Goal: Task Accomplishment & Management: Manage account settings

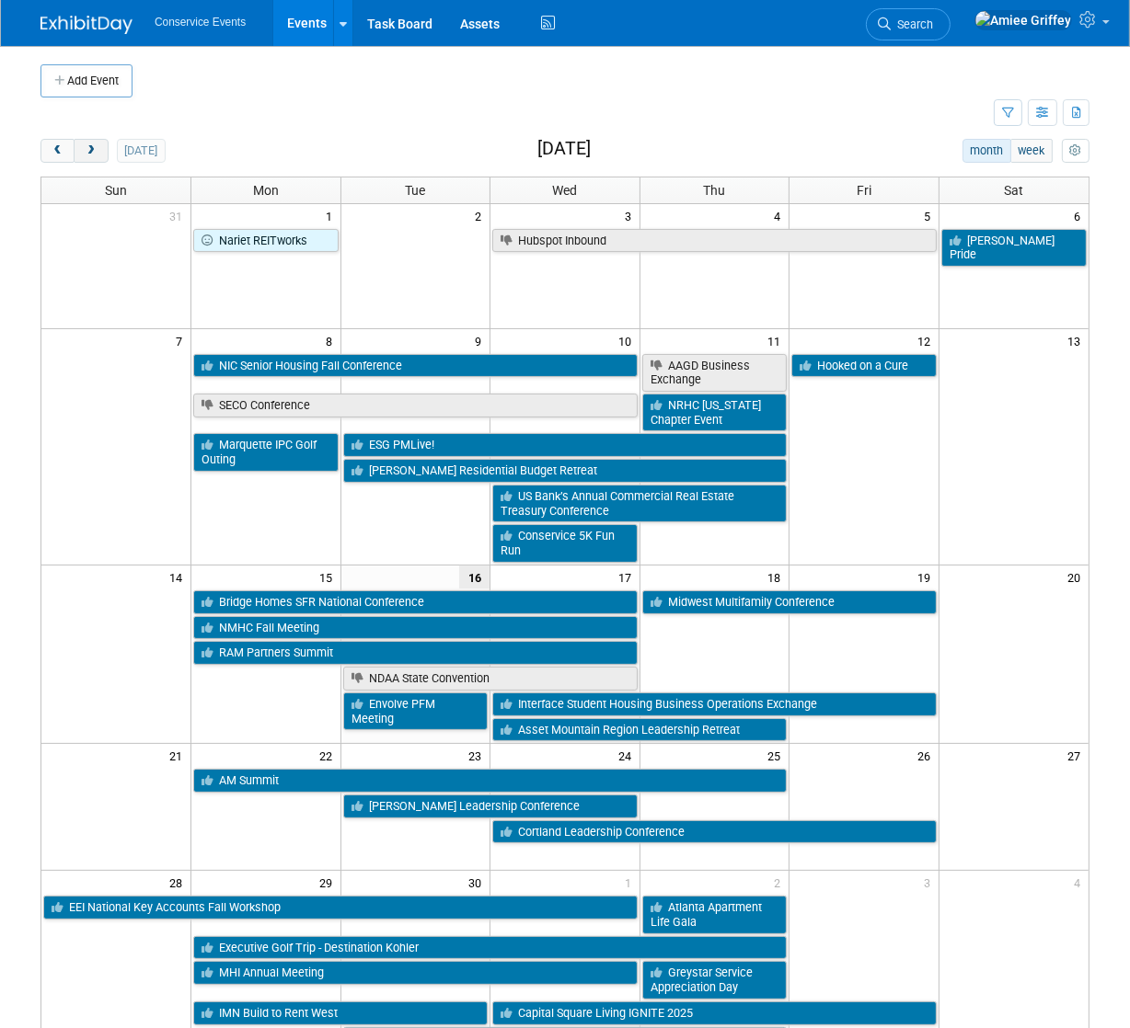
click at [97, 147] on button "next" at bounding box center [91, 151] width 34 height 24
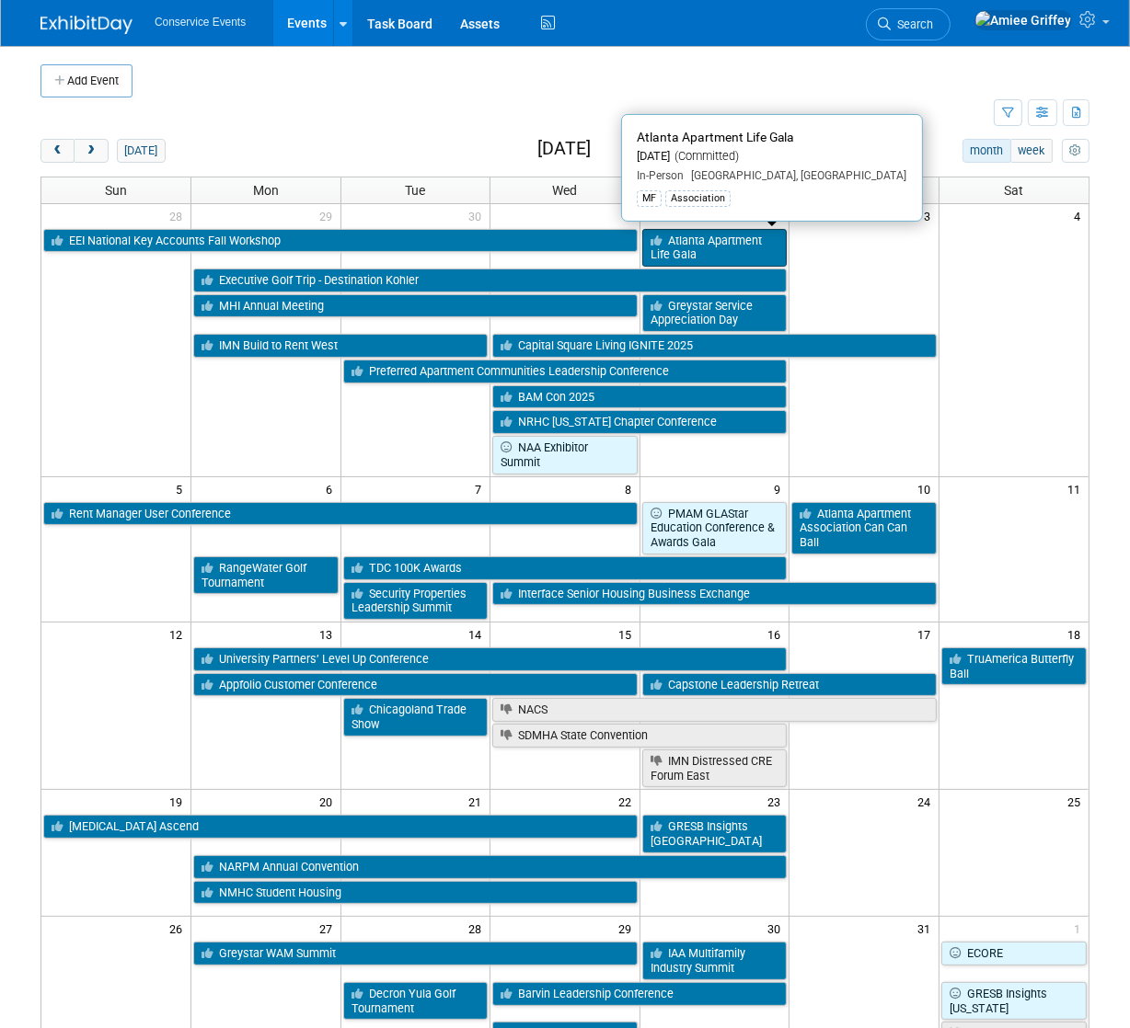
click at [708, 247] on link "Atlanta Apartment Life Gala" at bounding box center [714, 248] width 145 height 38
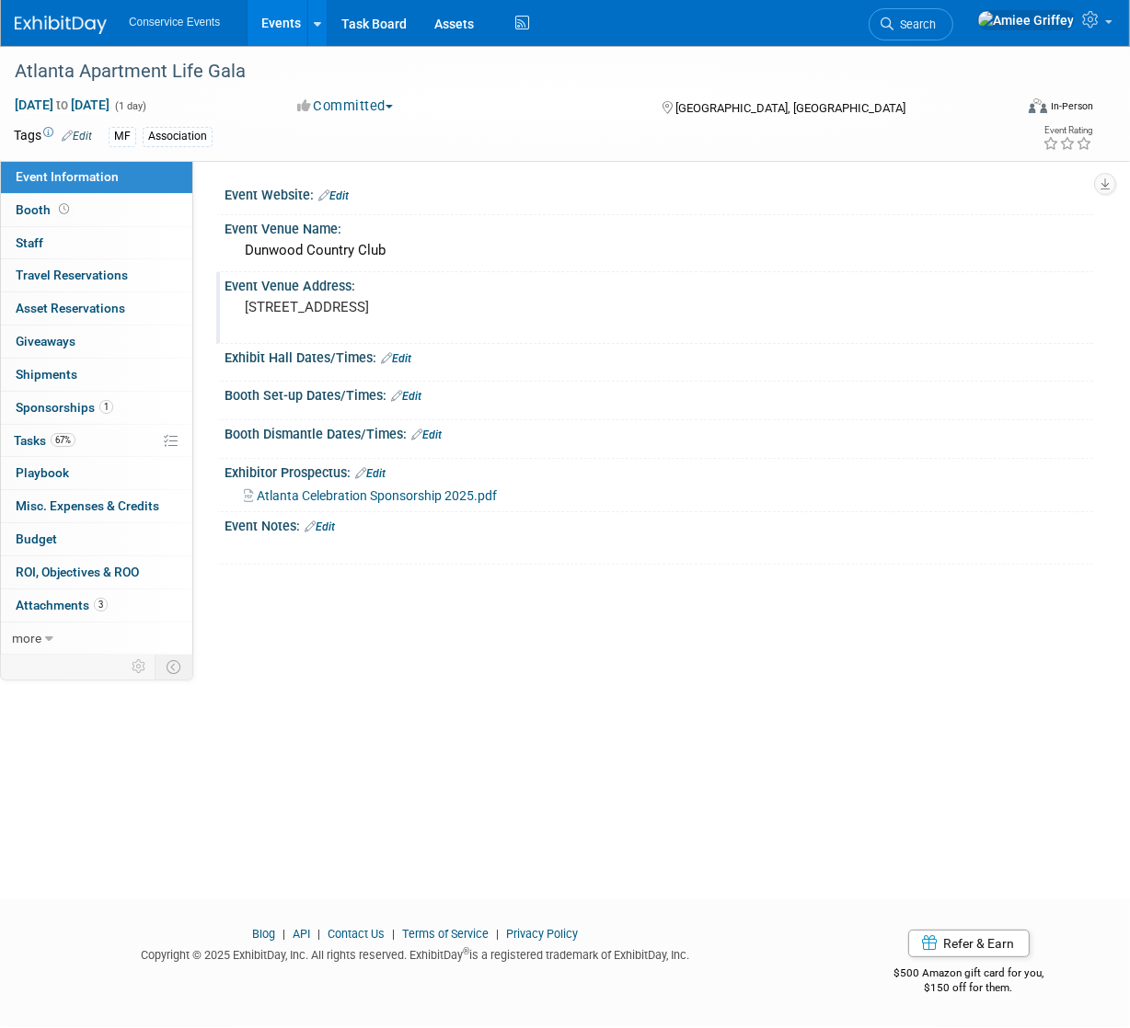
drag, startPoint x: 362, startPoint y: 323, endPoint x: 246, endPoint y: 308, distance: 117.7
click at [246, 308] on pre "[STREET_ADDRESS]" at bounding box center [405, 307] width 321 height 17
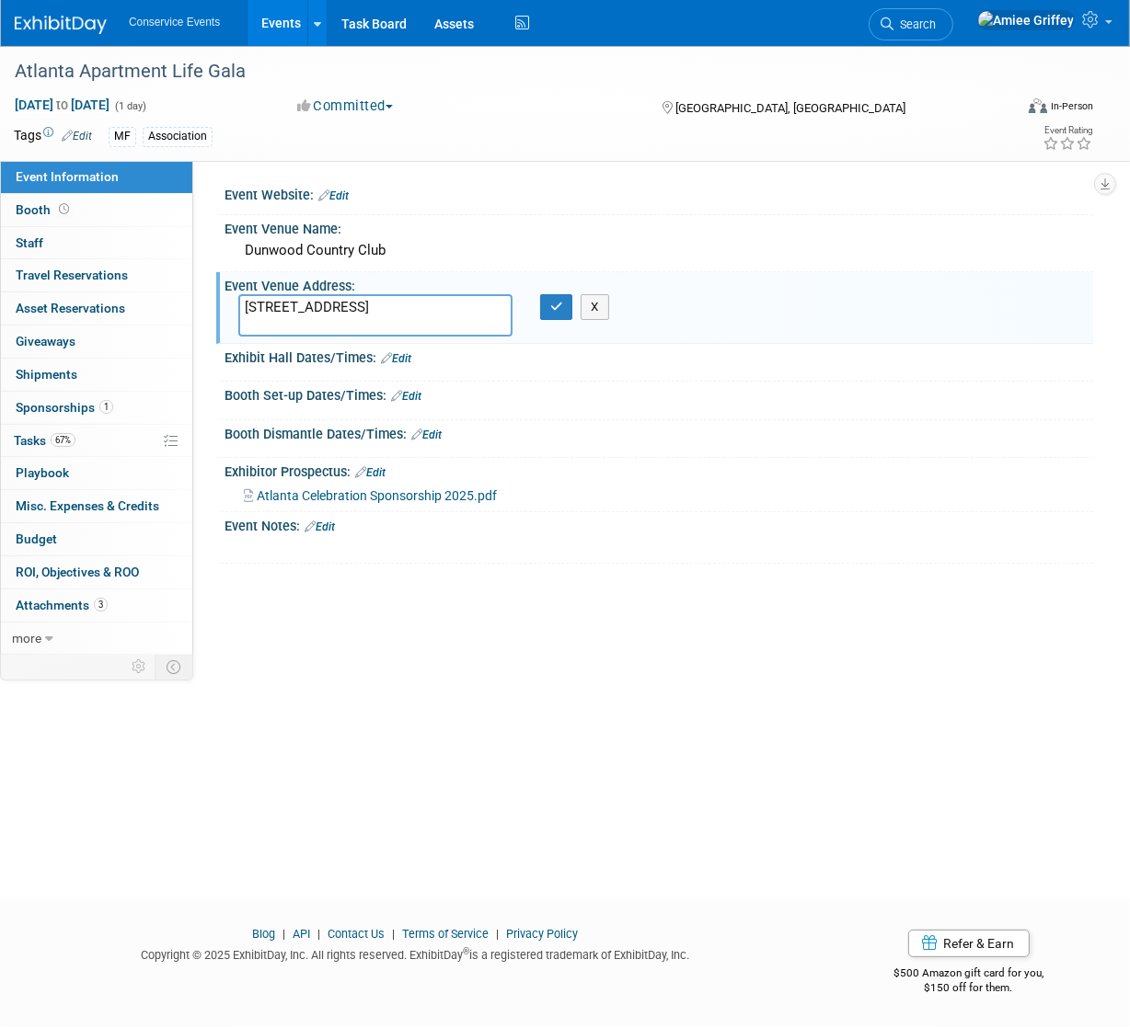
click at [371, 326] on textarea "1600 Dunwoody Club Dr. Atlanta, GA 30350" at bounding box center [375, 315] width 274 height 42
click at [371, 325] on textarea "1600 Dunwoody Club Dr. Atlanta, GA 30350" at bounding box center [375, 315] width 274 height 42
click at [558, 307] on icon "button" at bounding box center [556, 307] width 13 height 12
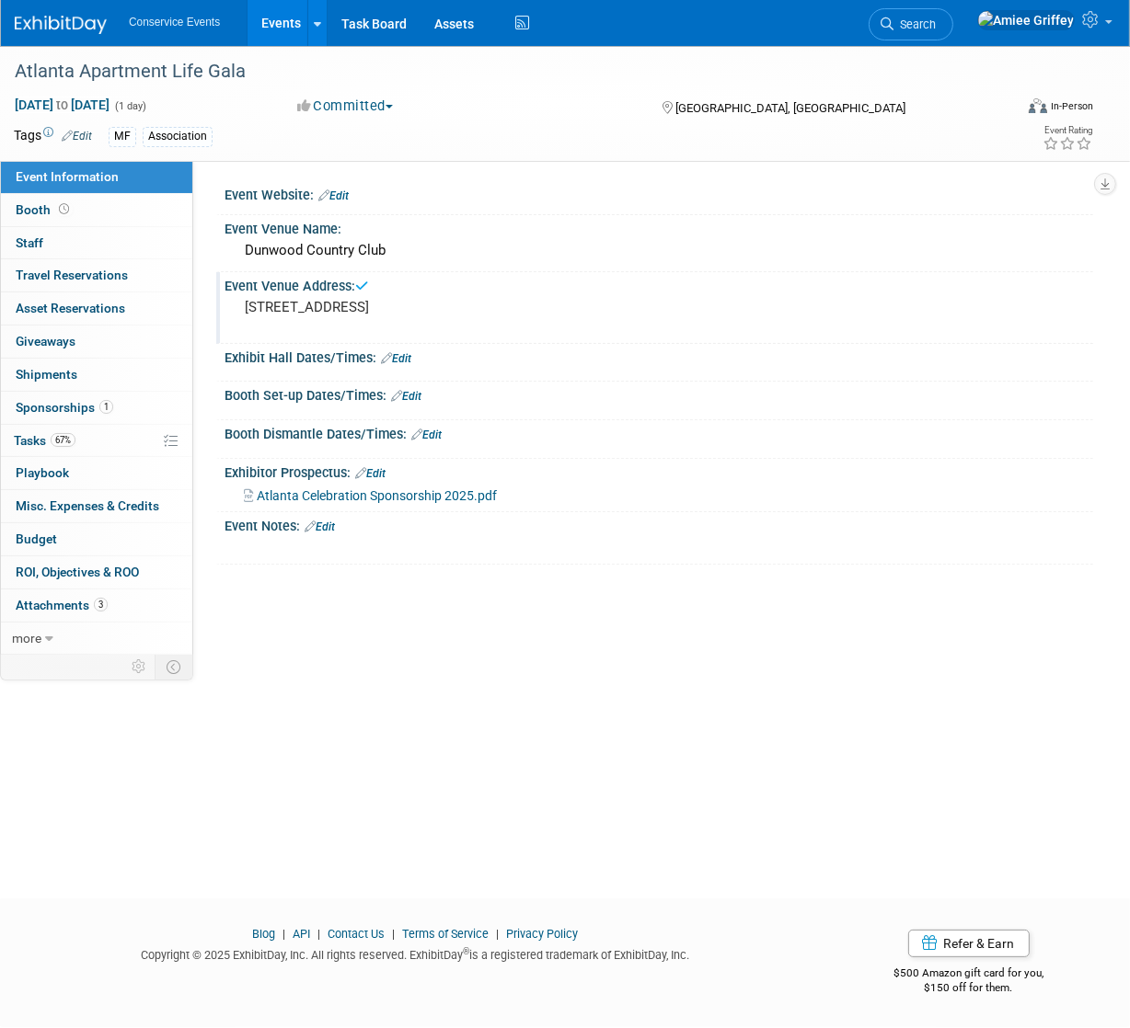
click at [396, 497] on span "Atlanta Celebration Sponsorship 2025.pdf" at bounding box center [377, 495] width 240 height 15
click at [88, 409] on span "Sponsorships 1" at bounding box center [64, 407] width 97 height 15
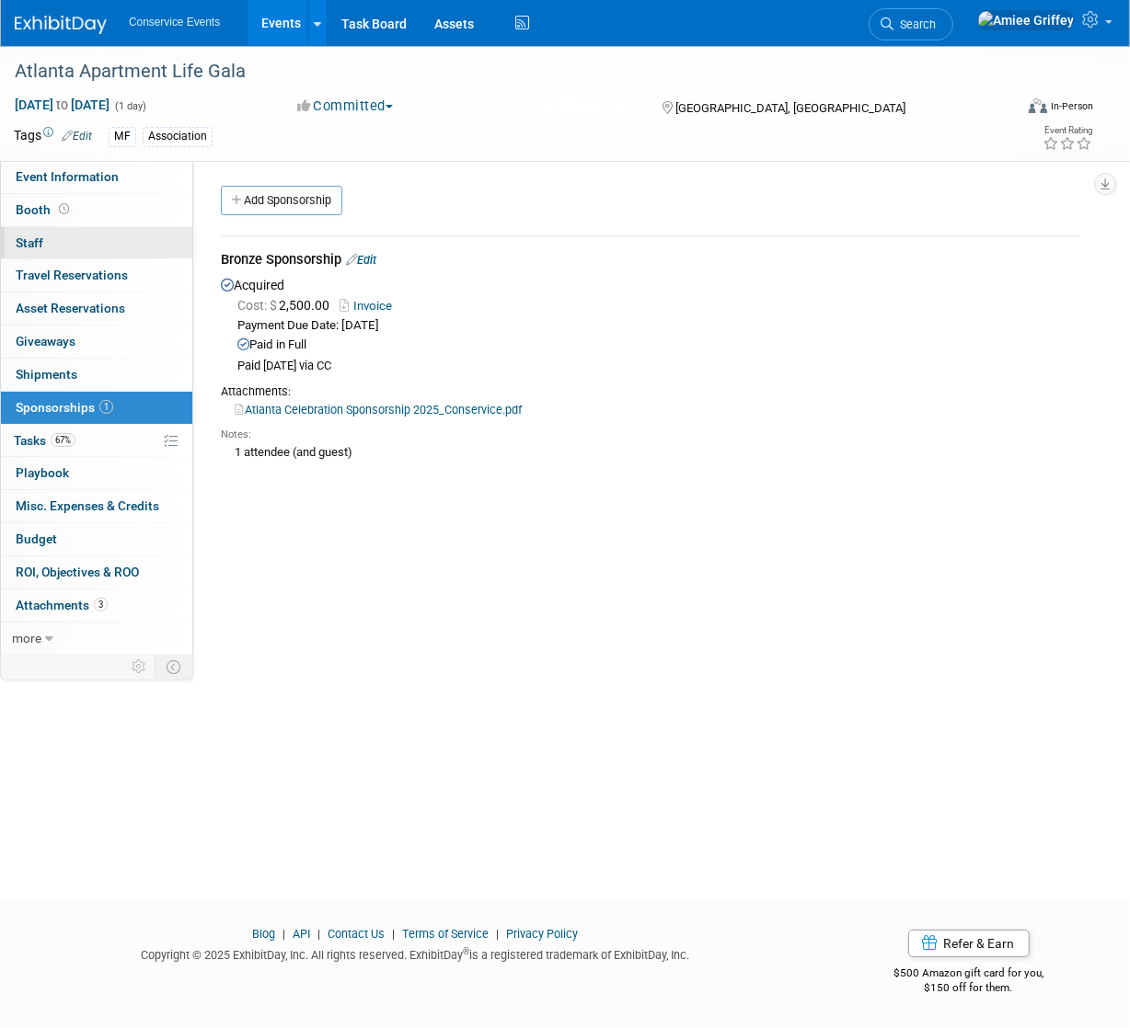
click at [45, 236] on link "0 Staff 0" at bounding box center [96, 243] width 191 height 32
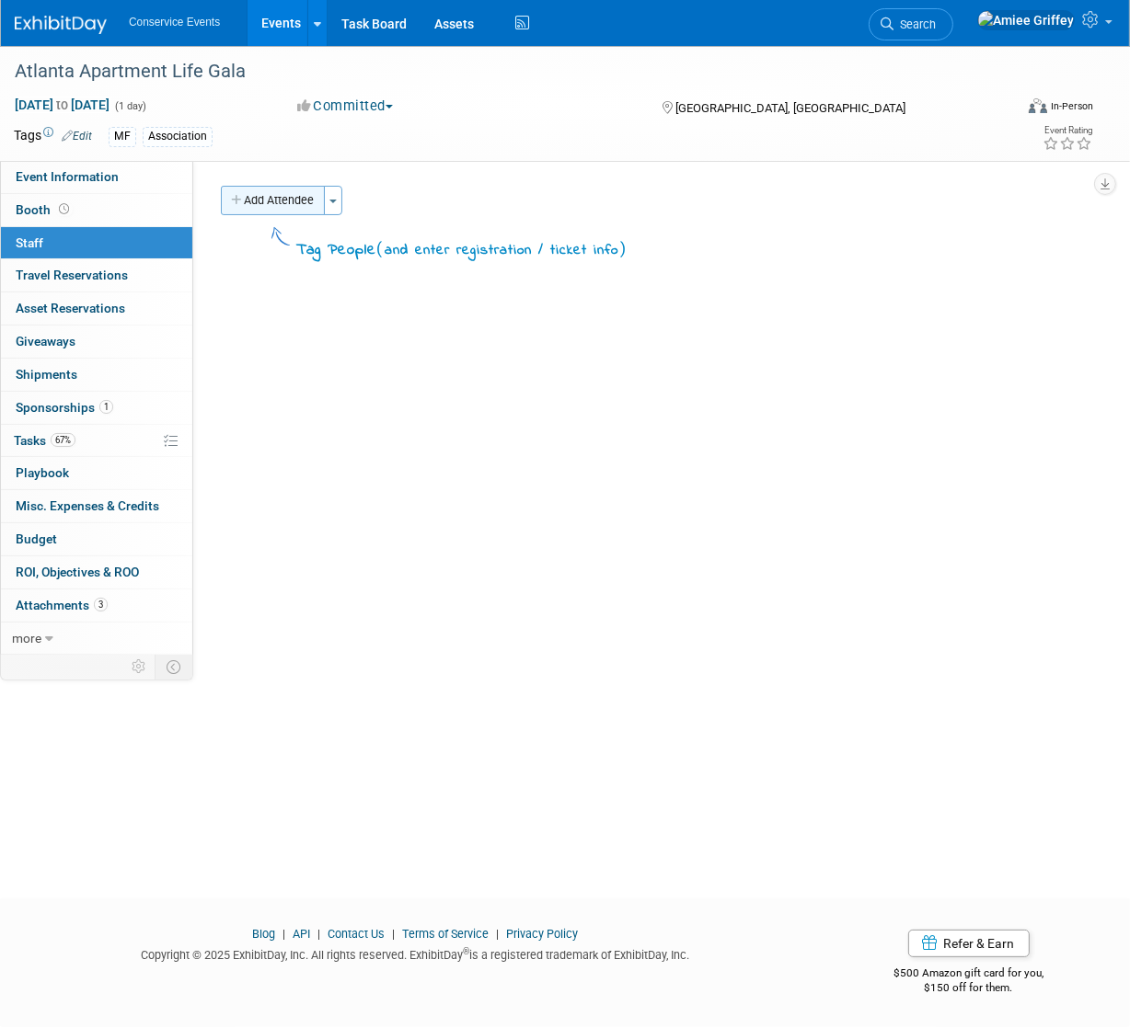
click at [276, 196] on button "Add Attendee" at bounding box center [273, 200] width 104 height 29
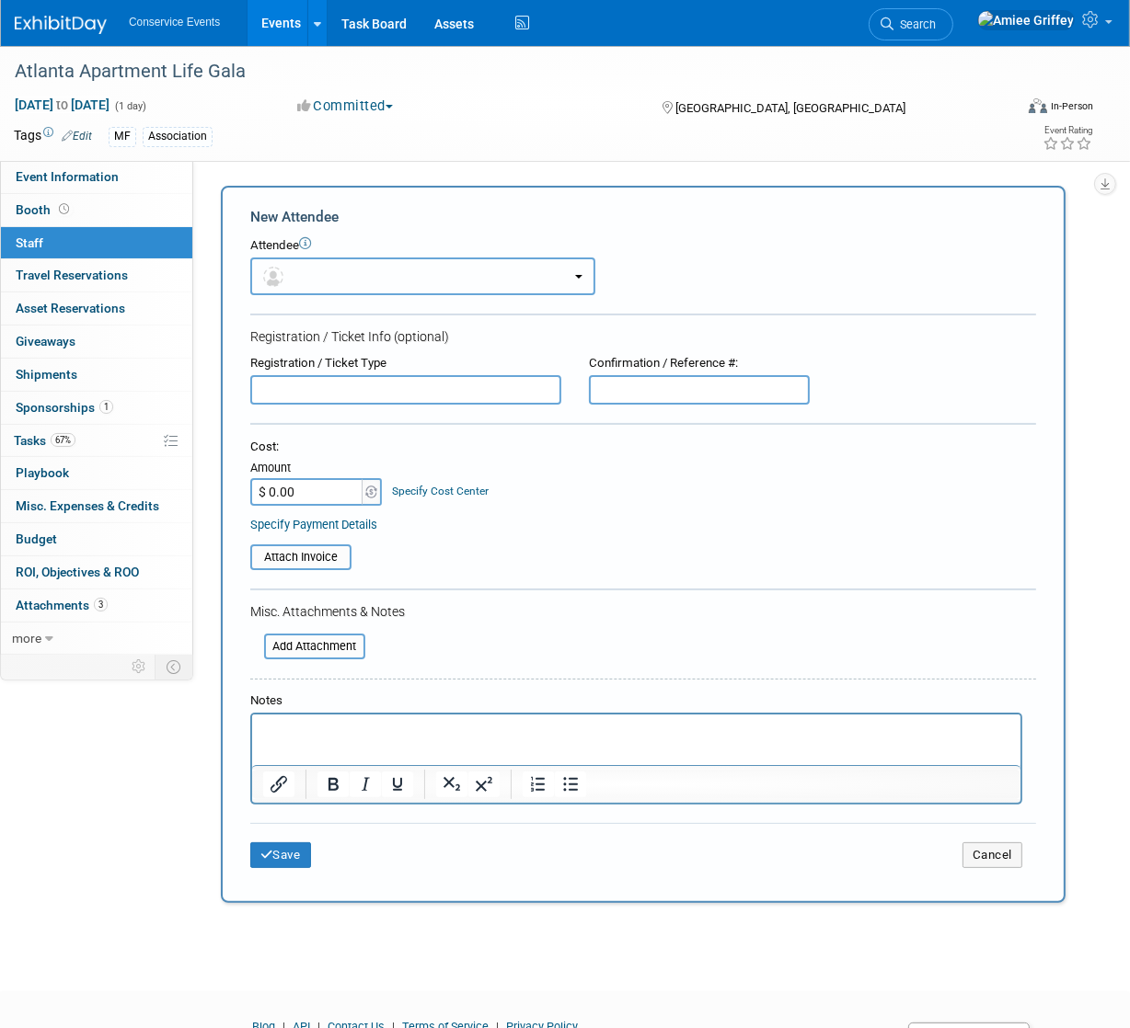
click at [336, 278] on button "button" at bounding box center [422, 277] width 345 height 38
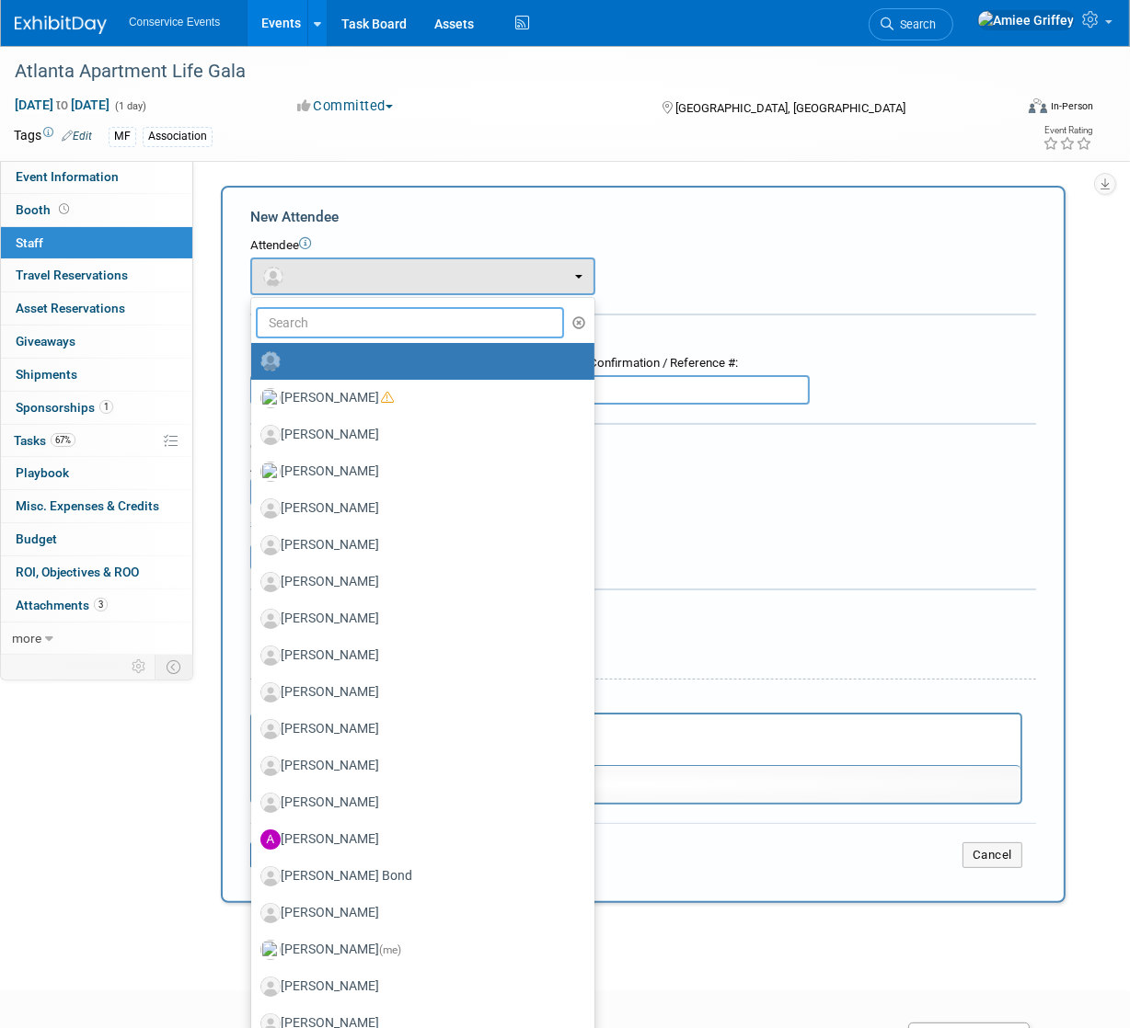
click at [349, 330] on input "text" at bounding box center [410, 322] width 308 height 31
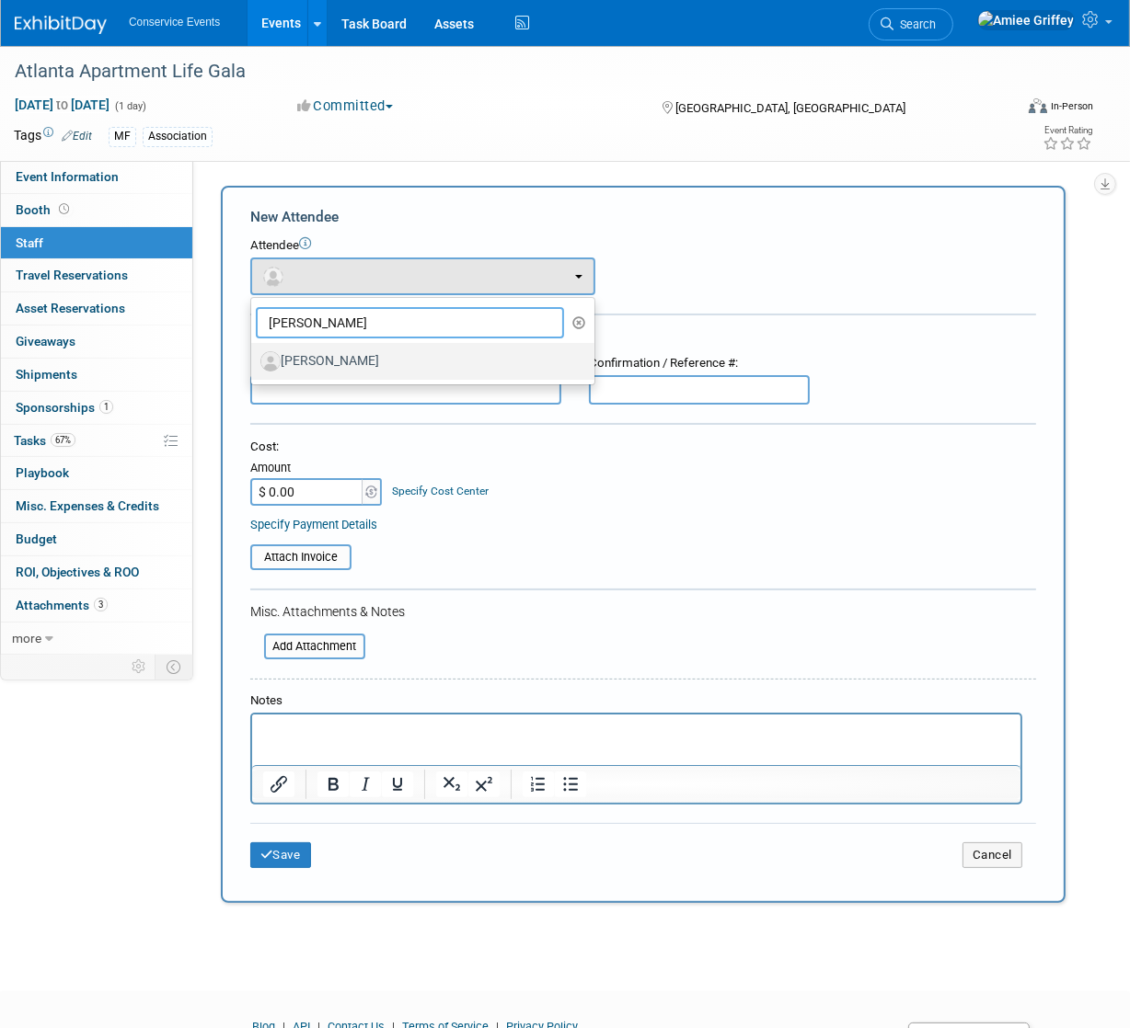
type input "pam"
click at [342, 376] on link "[PERSON_NAME]" at bounding box center [422, 361] width 343 height 37
click at [340, 361] on label "[PERSON_NAME]" at bounding box center [417, 361] width 315 height 29
click at [254, 361] on input "[PERSON_NAME]" at bounding box center [248, 359] width 12 height 12
select select "04700e6a-88b1-4253-807d-a1a079a18dc2"
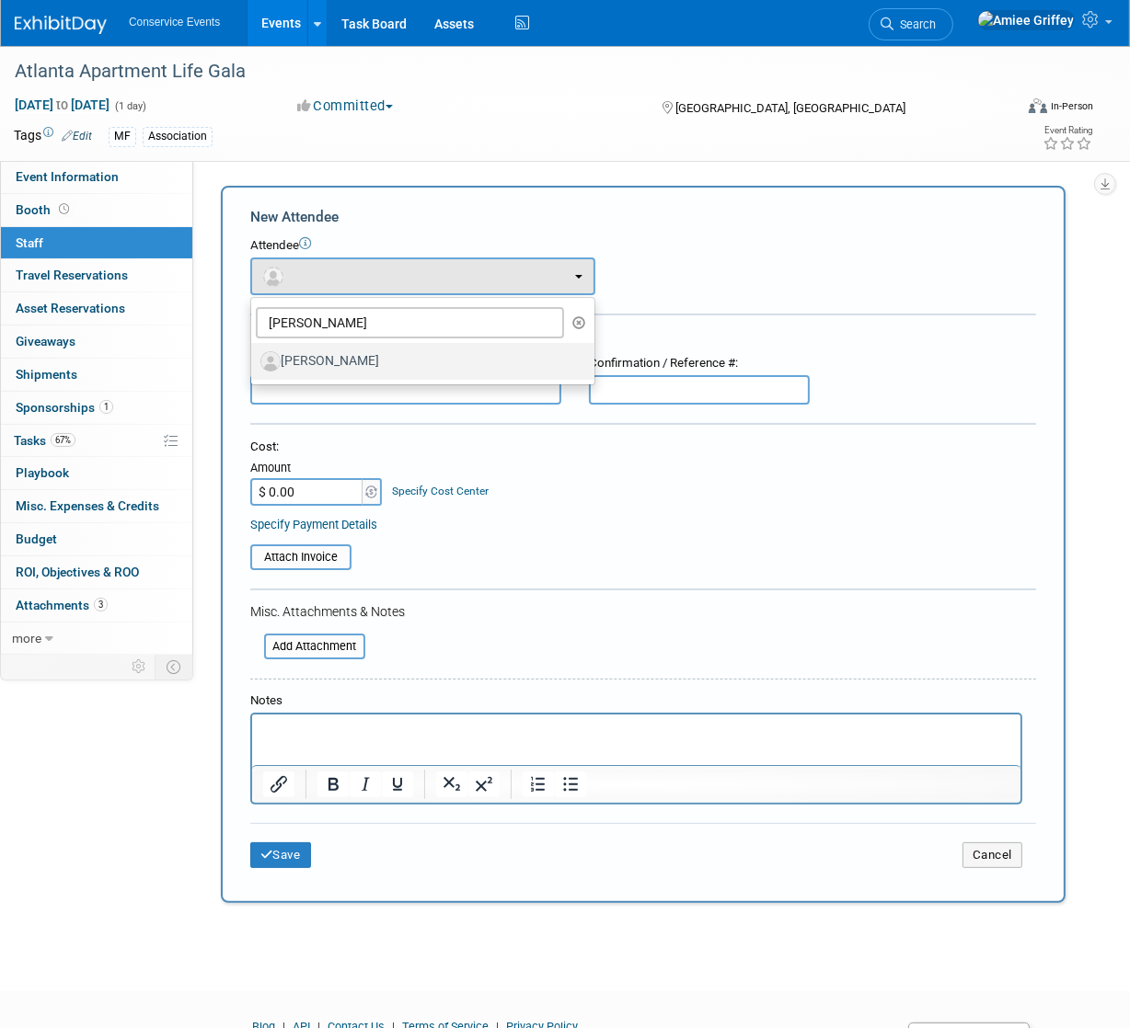
select select "4"
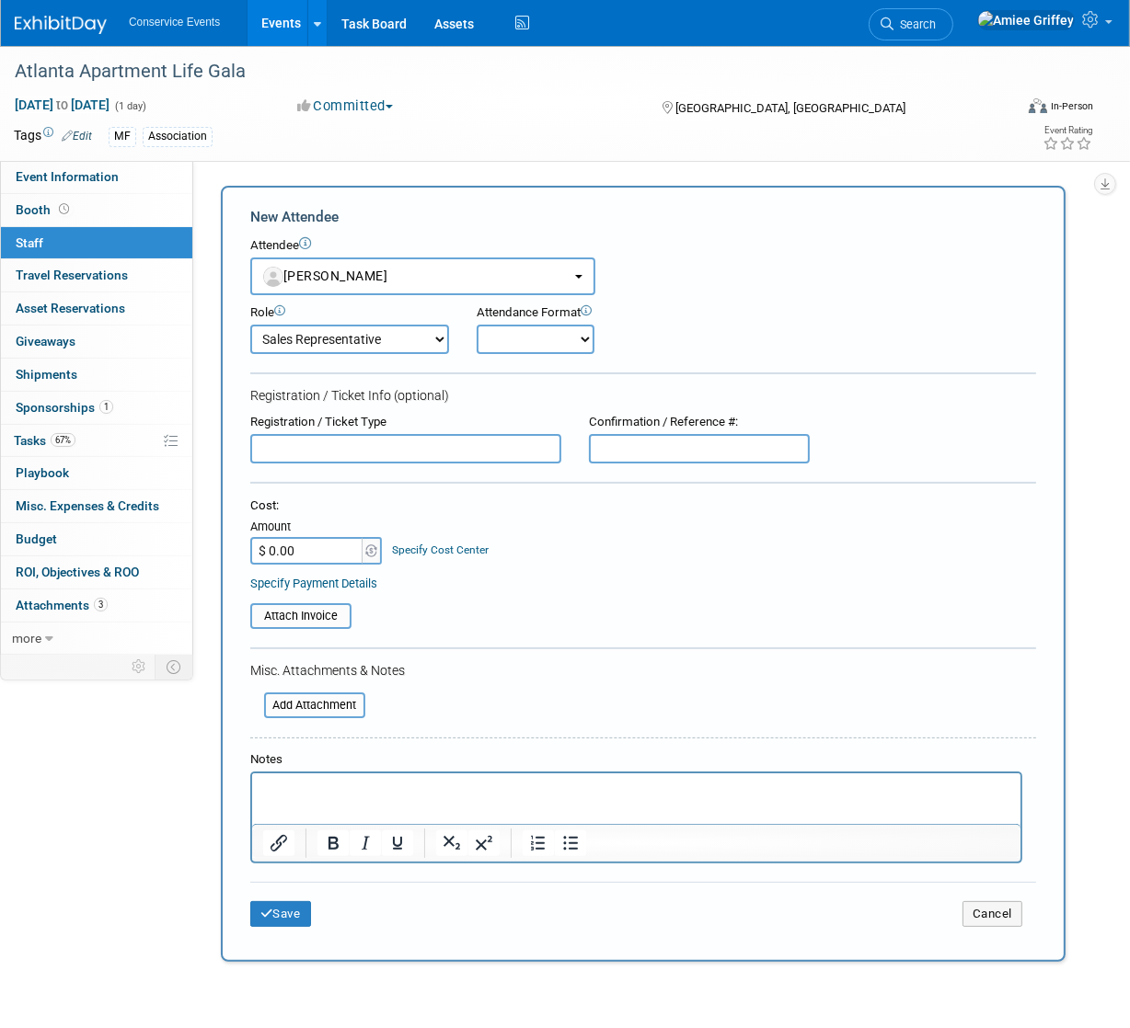
click at [488, 348] on select "Onsite Remote" at bounding box center [535, 339] width 118 height 29
select select "1"
click at [476, 325] on select "Onsite Remote" at bounding box center [535, 339] width 118 height 29
click at [272, 904] on button "Save" at bounding box center [280, 914] width 61 height 26
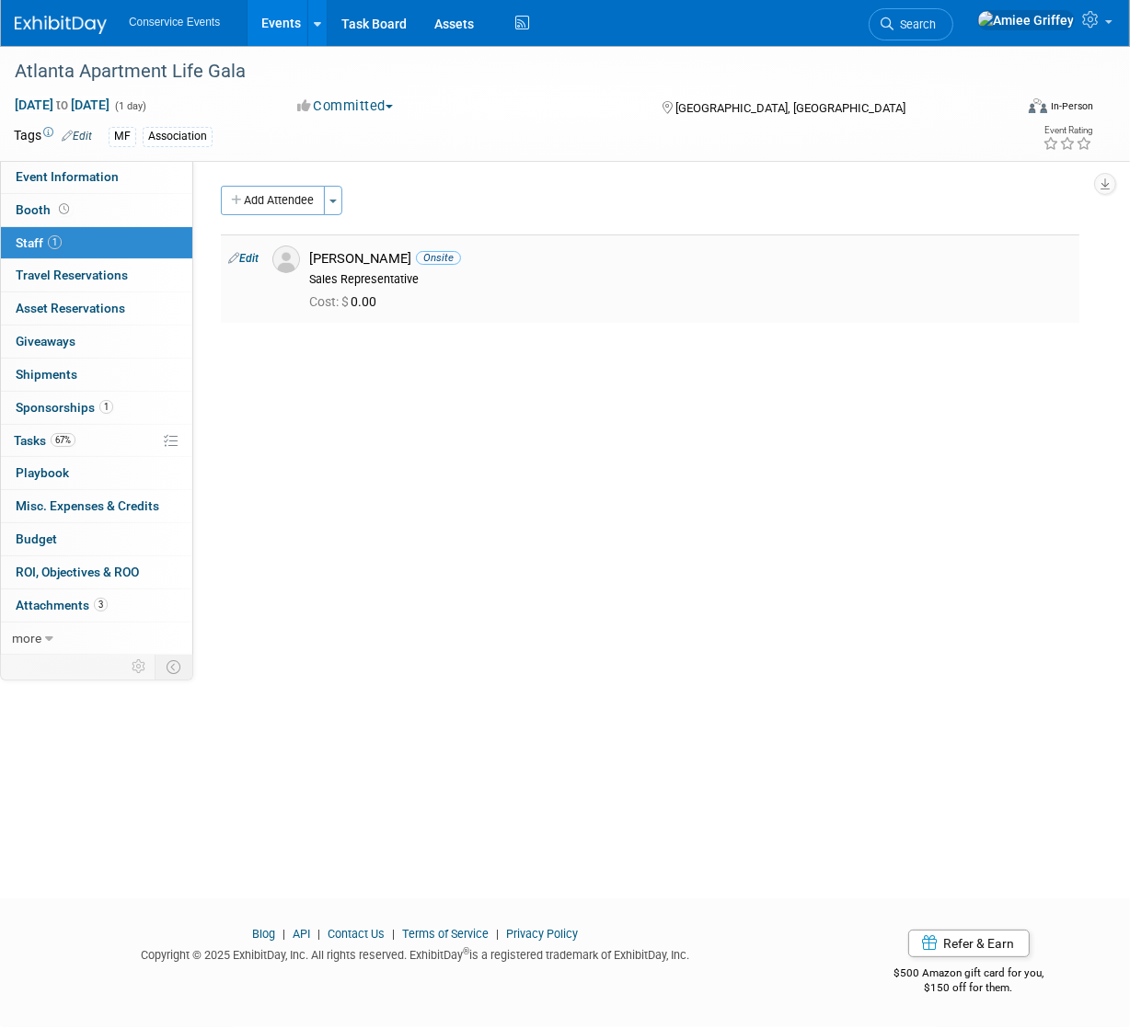
click at [279, 252] on img at bounding box center [286, 260] width 28 height 28
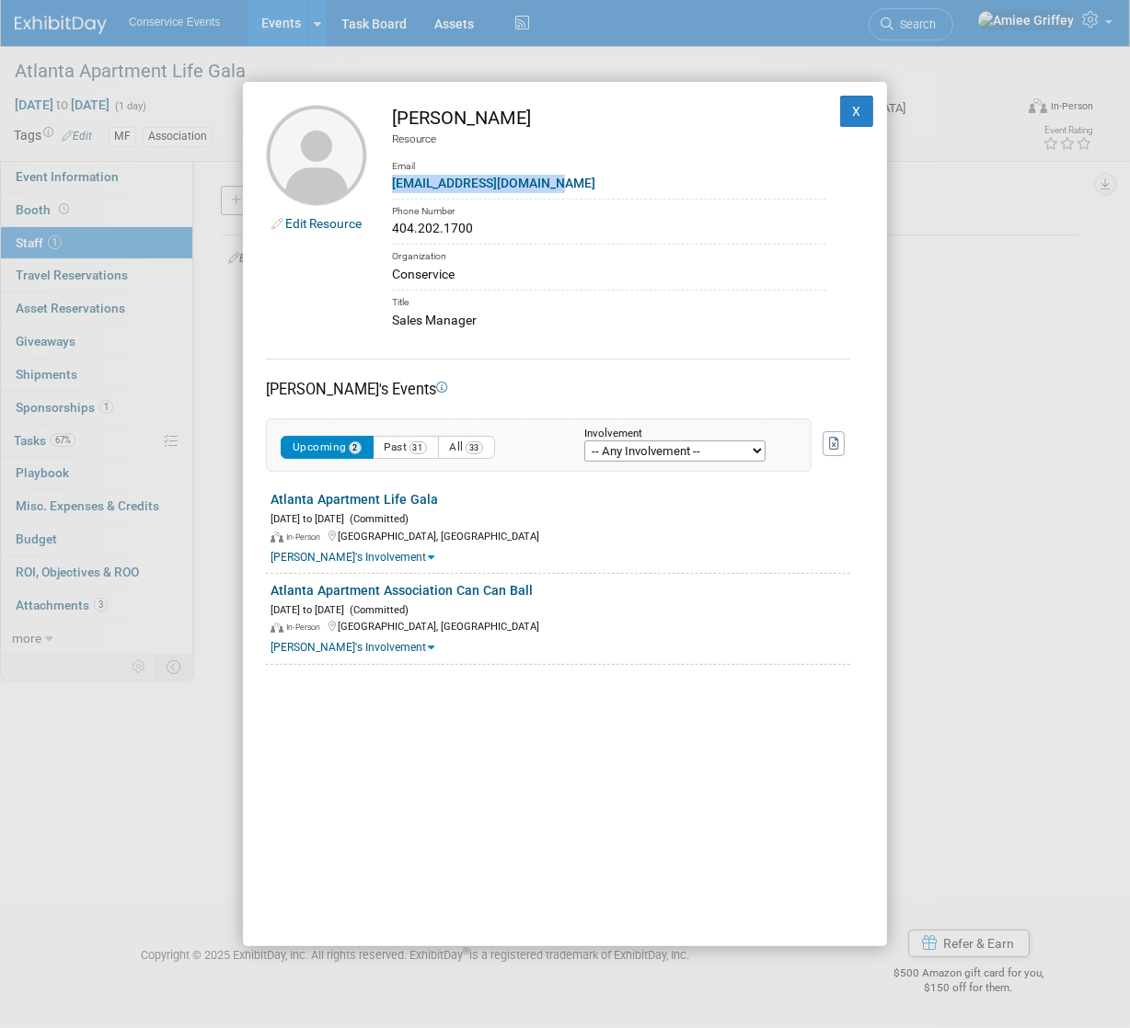
drag, startPoint x: 568, startPoint y: 183, endPoint x: 393, endPoint y: 187, distance: 175.7
click at [393, 187] on div "pberkosky@conservice.com" at bounding box center [609, 183] width 434 height 19
copy link "pberkosky@conservice.com"
click at [850, 116] on button "X" at bounding box center [856, 111] width 33 height 31
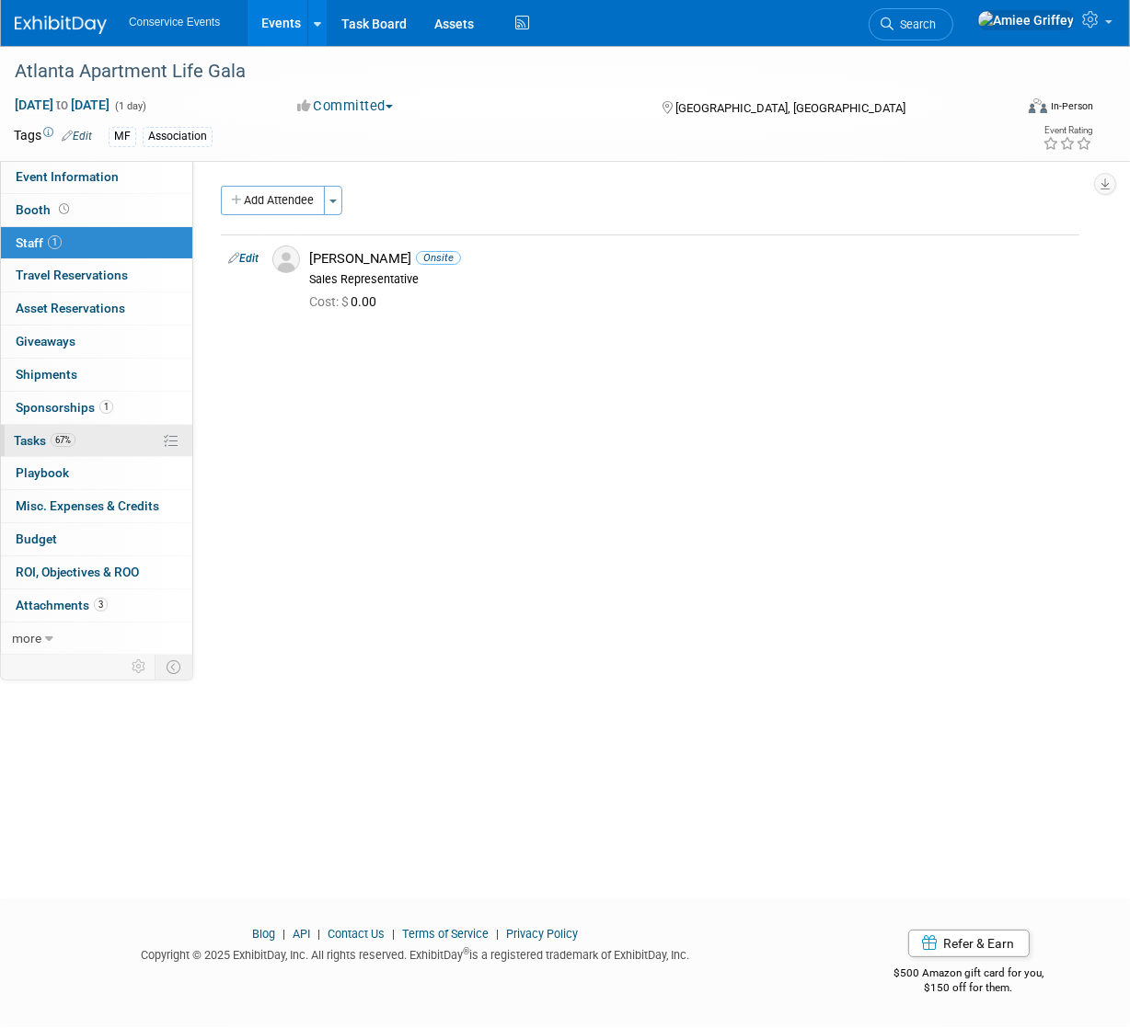
click at [97, 446] on link "67% Tasks 67%" at bounding box center [96, 441] width 191 height 32
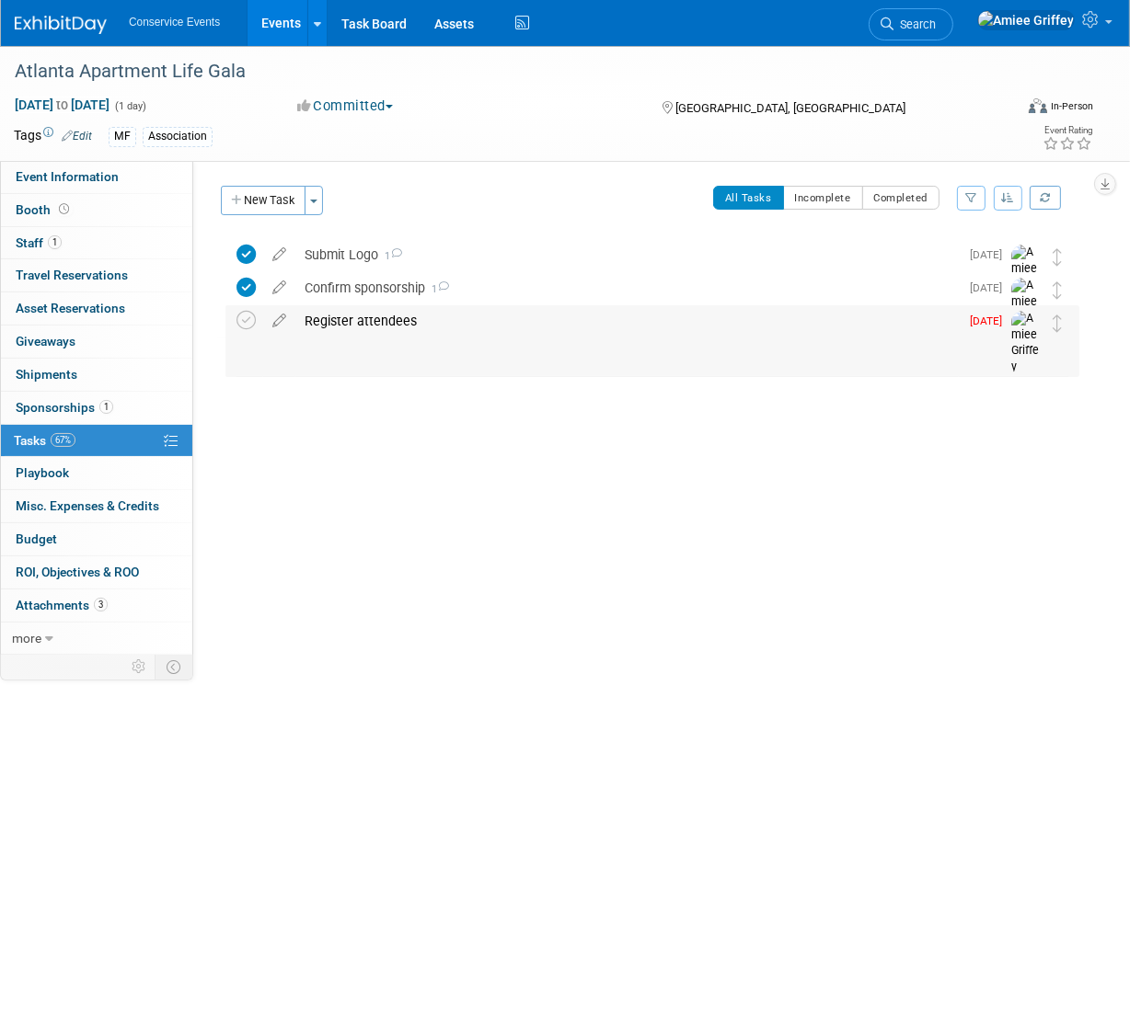
click at [346, 316] on div "Register attendees" at bounding box center [626, 320] width 663 height 31
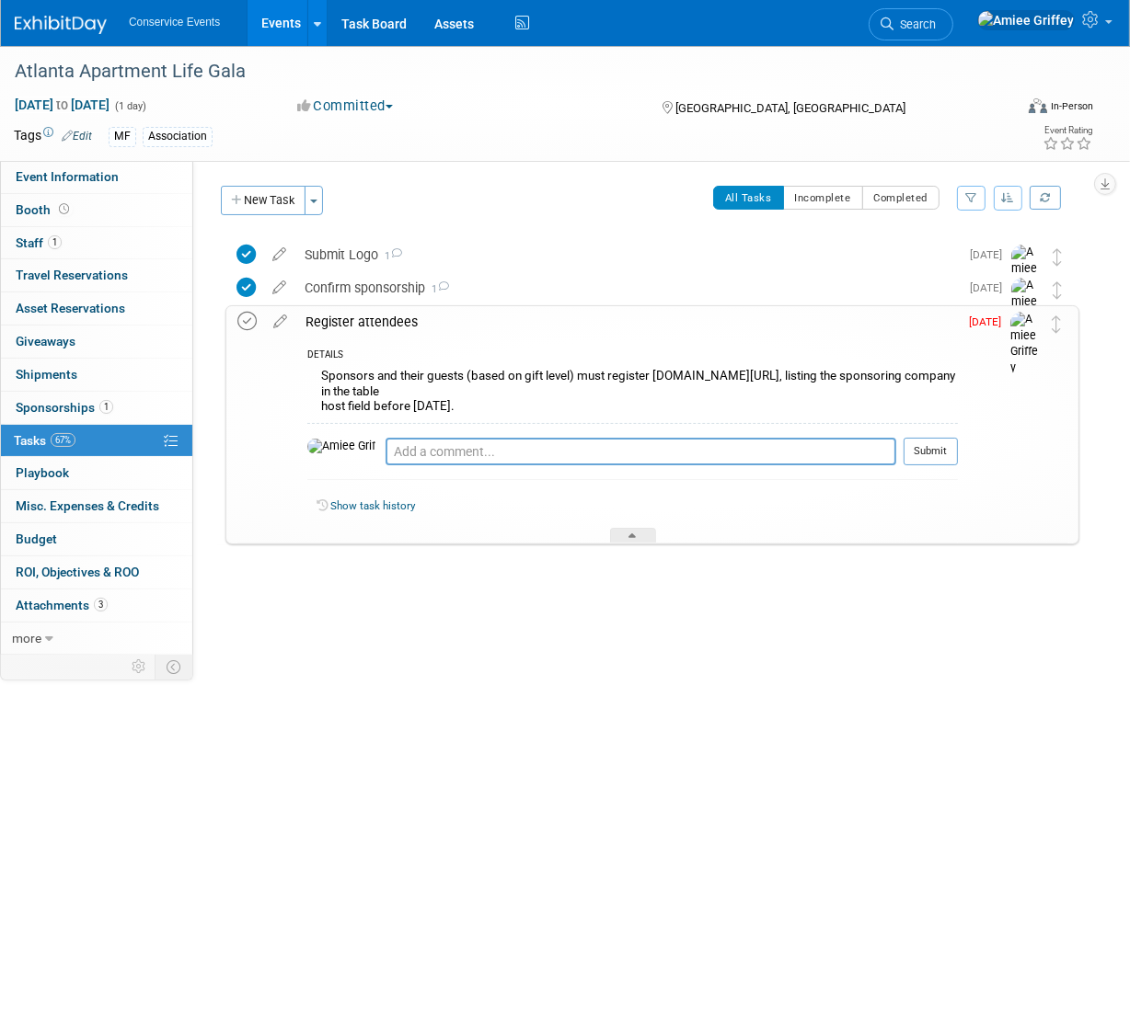
click at [237, 321] on icon at bounding box center [246, 321] width 19 height 19
click at [385, 454] on textarea at bounding box center [640, 452] width 510 height 28
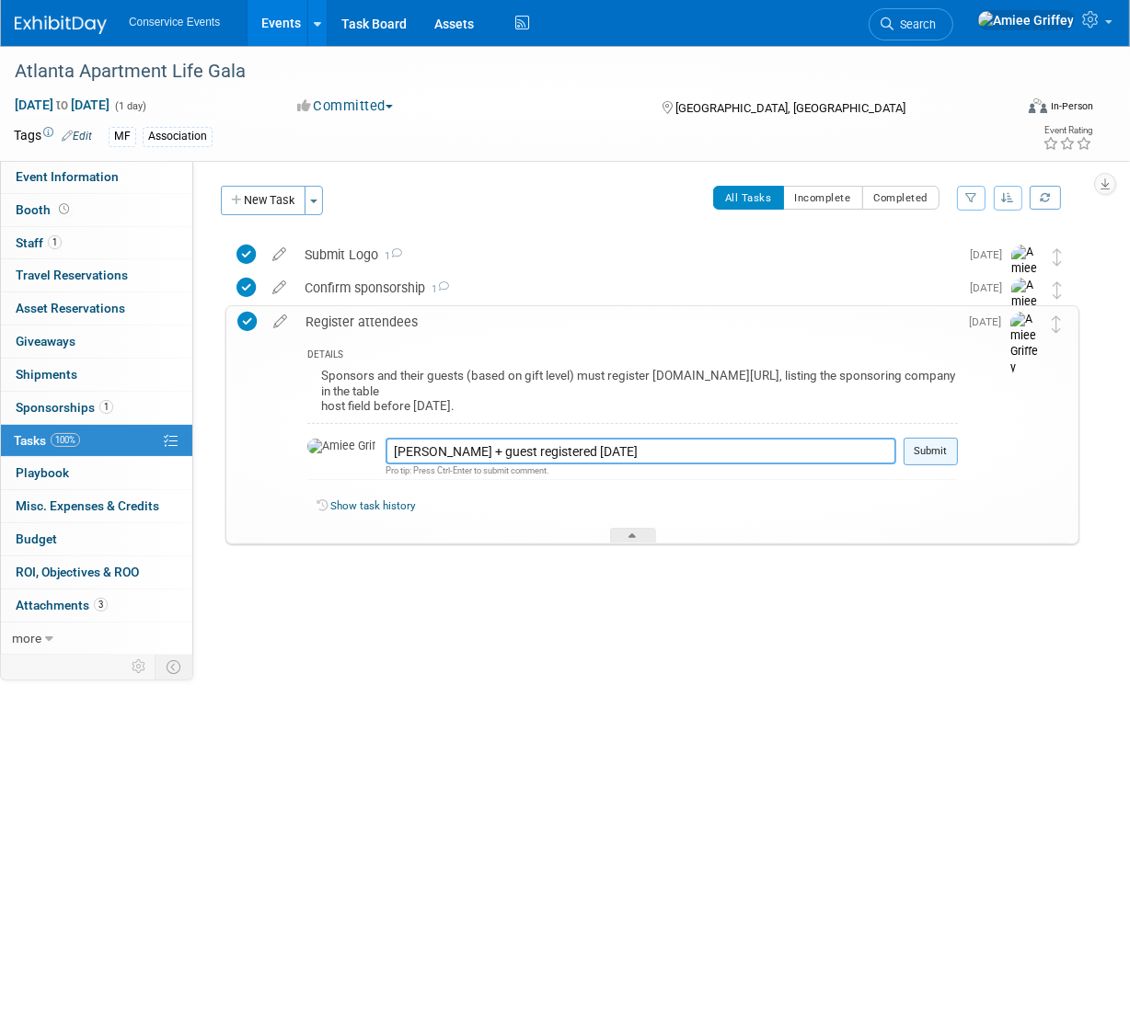
type textarea "Pam + guest registered 9.16.25"
click at [943, 458] on button "Submit" at bounding box center [930, 452] width 54 height 28
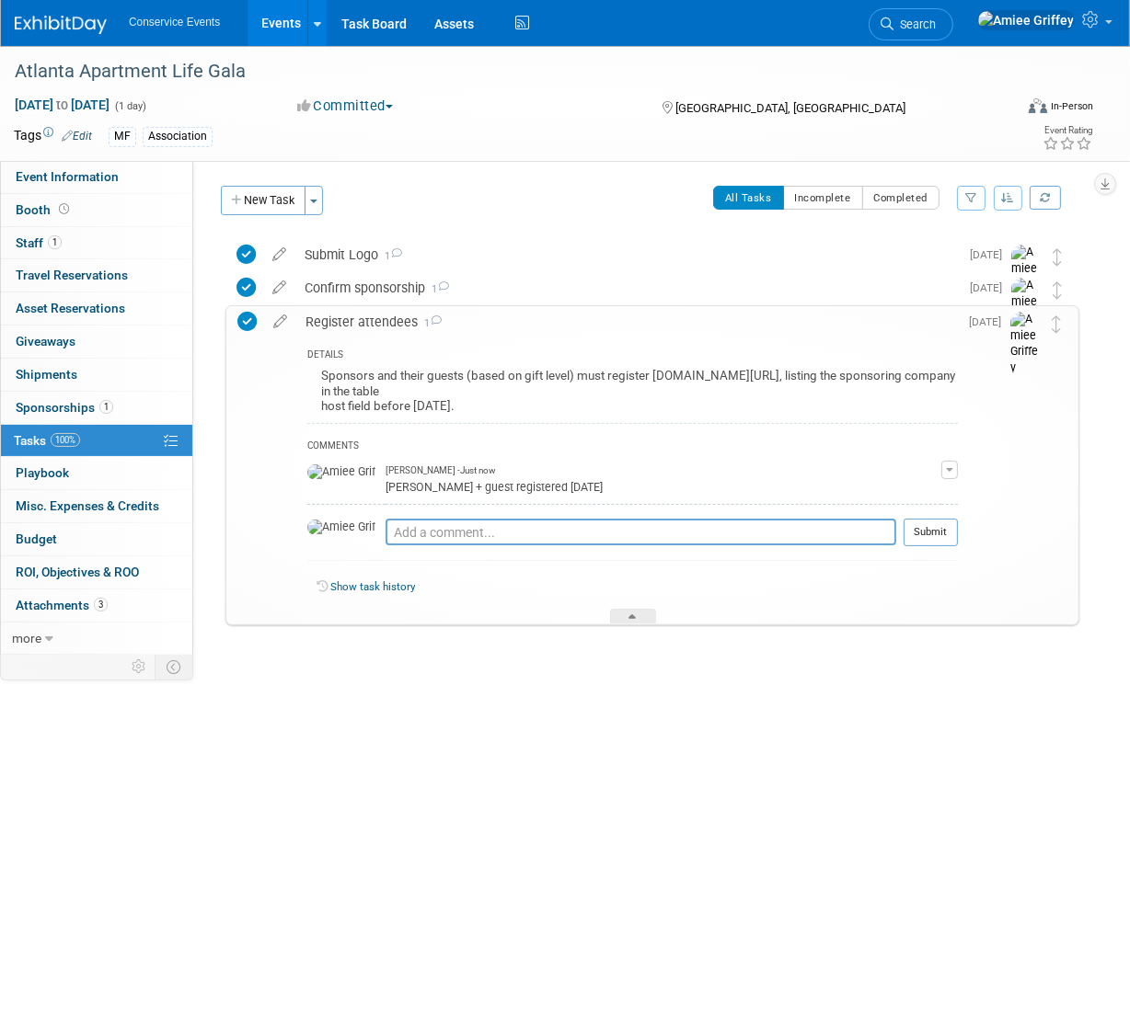
click at [384, 321] on div "Register attendees 1" at bounding box center [626, 321] width 661 height 31
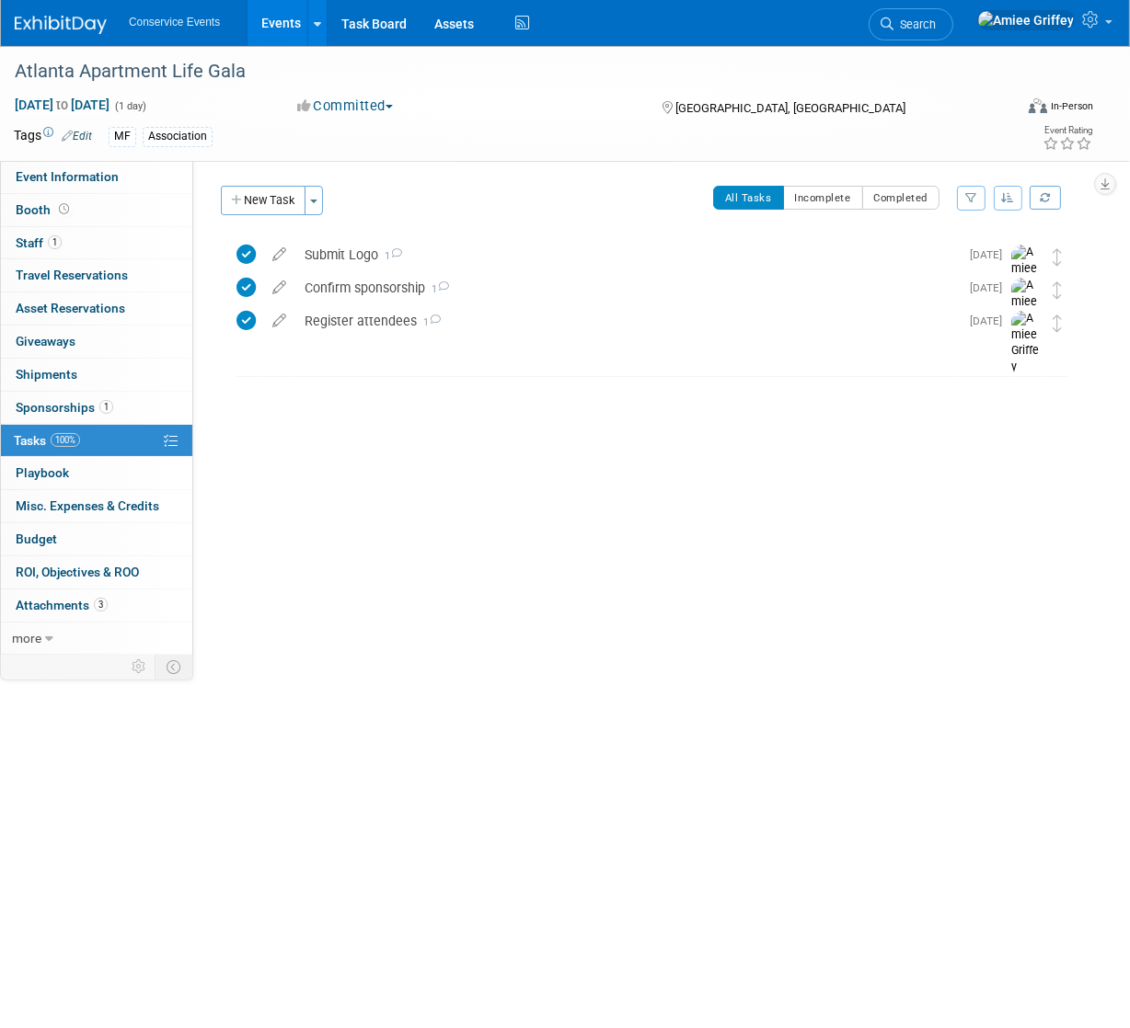
click at [291, 40] on link "Events" at bounding box center [280, 23] width 67 height 46
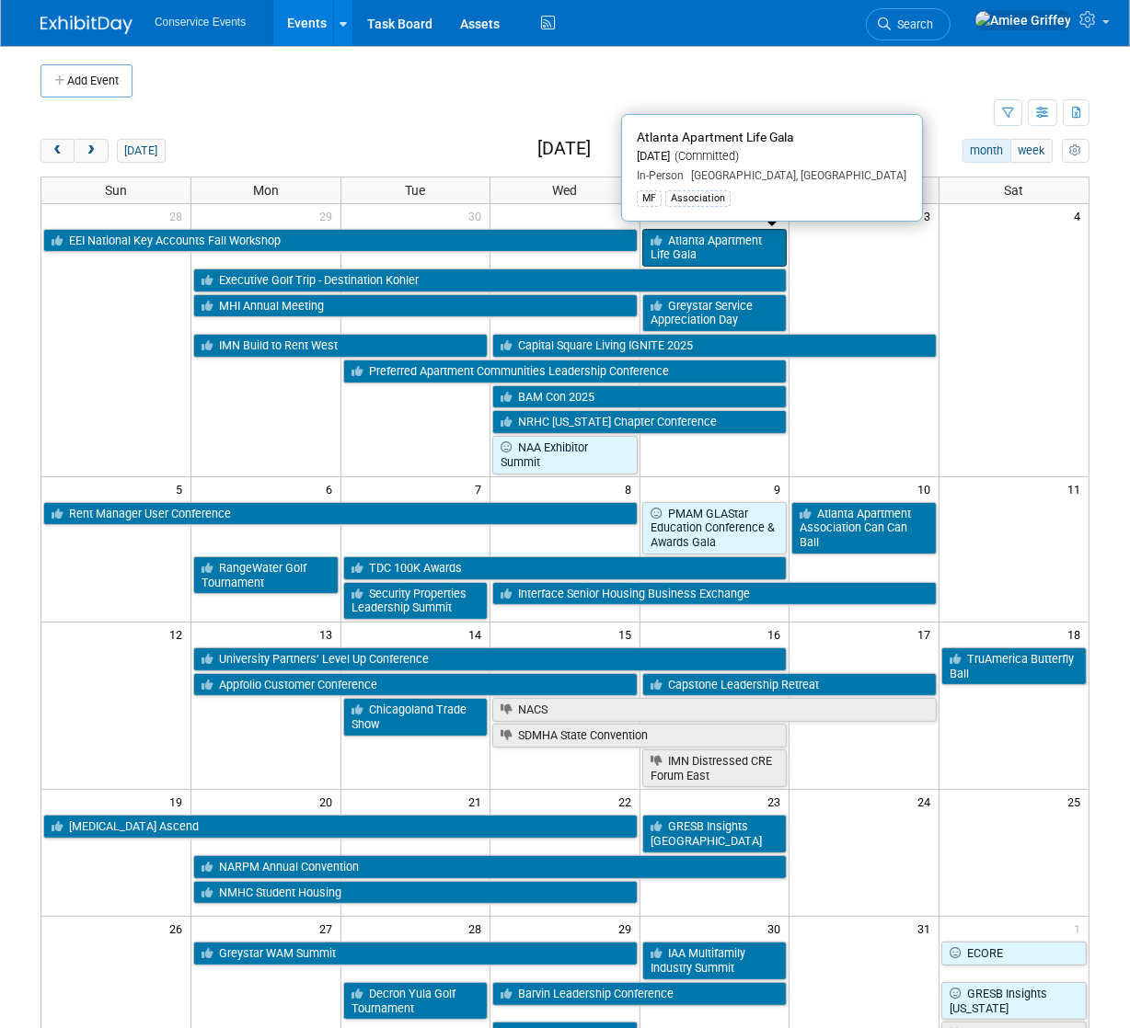
click at [735, 258] on link "Atlanta Apartment Life Gala" at bounding box center [714, 248] width 145 height 38
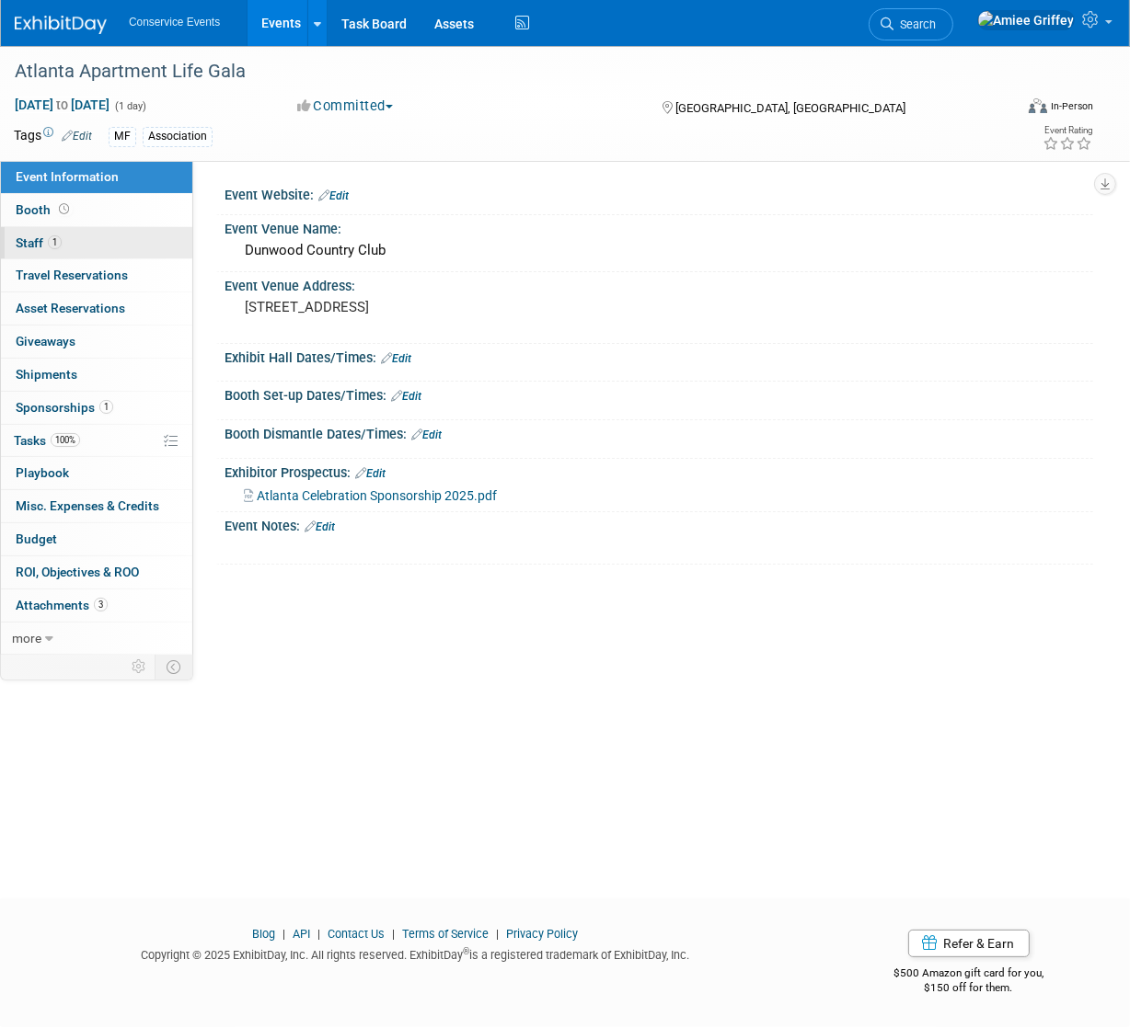
click at [80, 252] on link "1 Staff 1" at bounding box center [96, 243] width 191 height 32
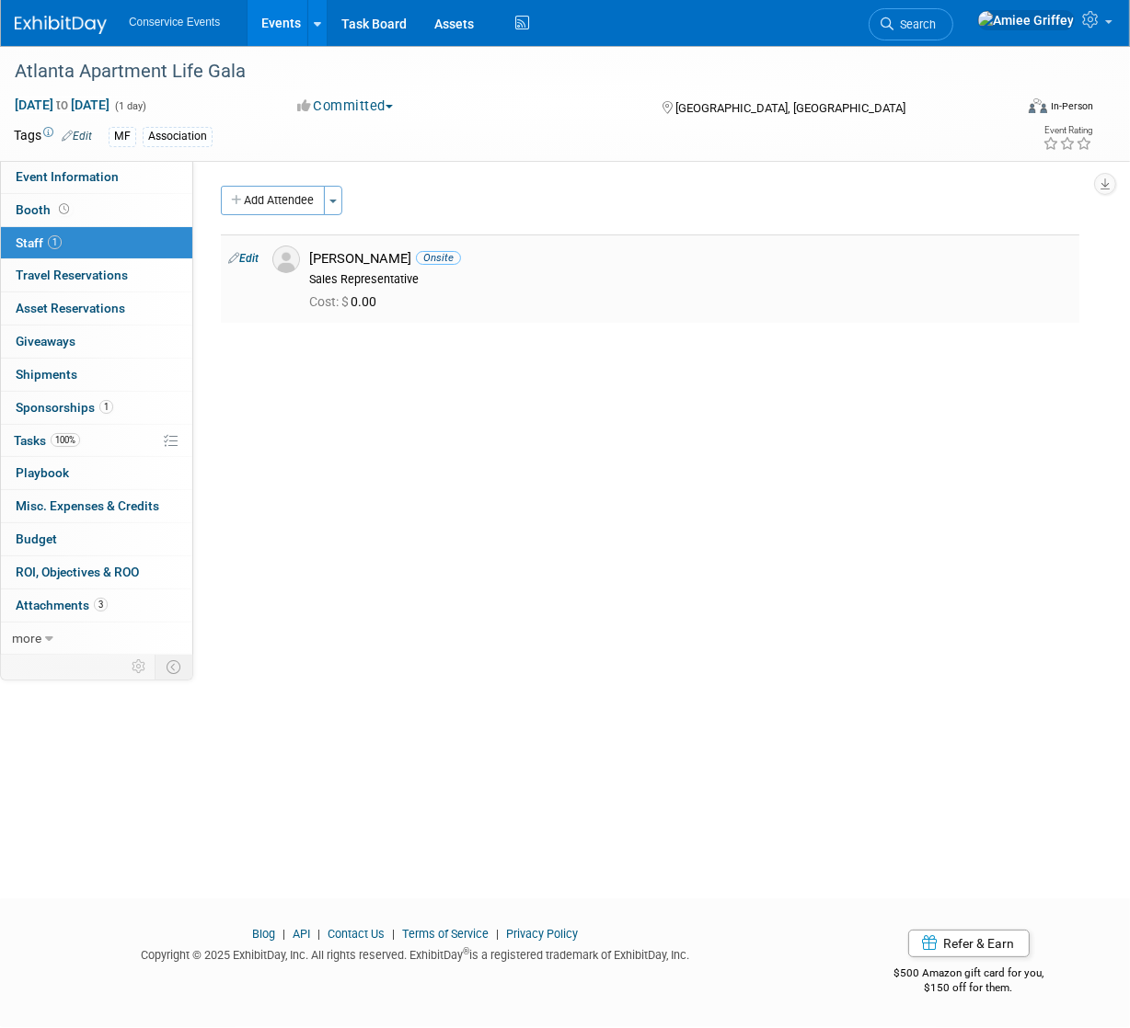
click at [352, 261] on div "Pam Berkosky Onsite" at bounding box center [690, 258] width 763 height 17
click at [285, 262] on img at bounding box center [286, 260] width 28 height 28
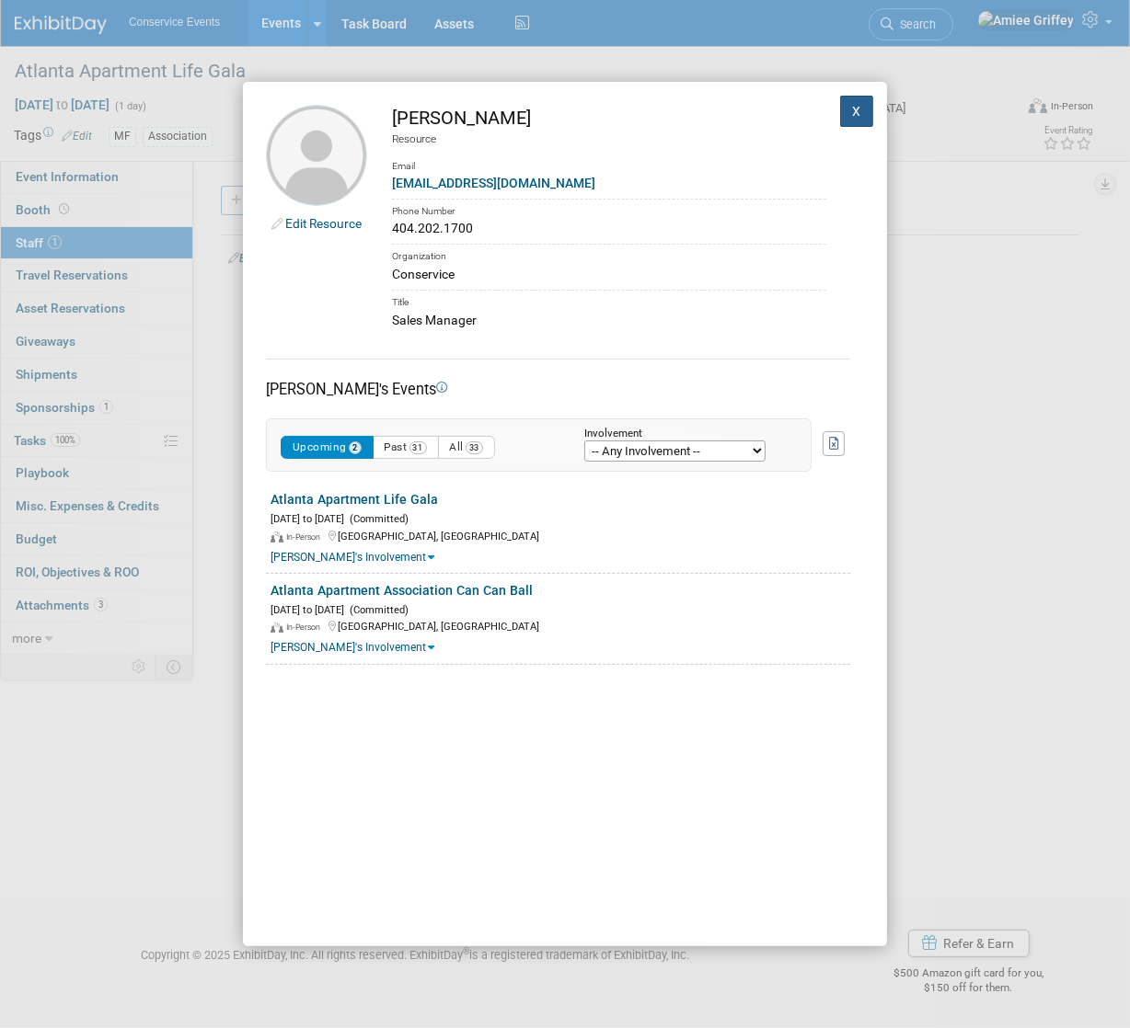
click at [840, 119] on button "X" at bounding box center [856, 111] width 33 height 31
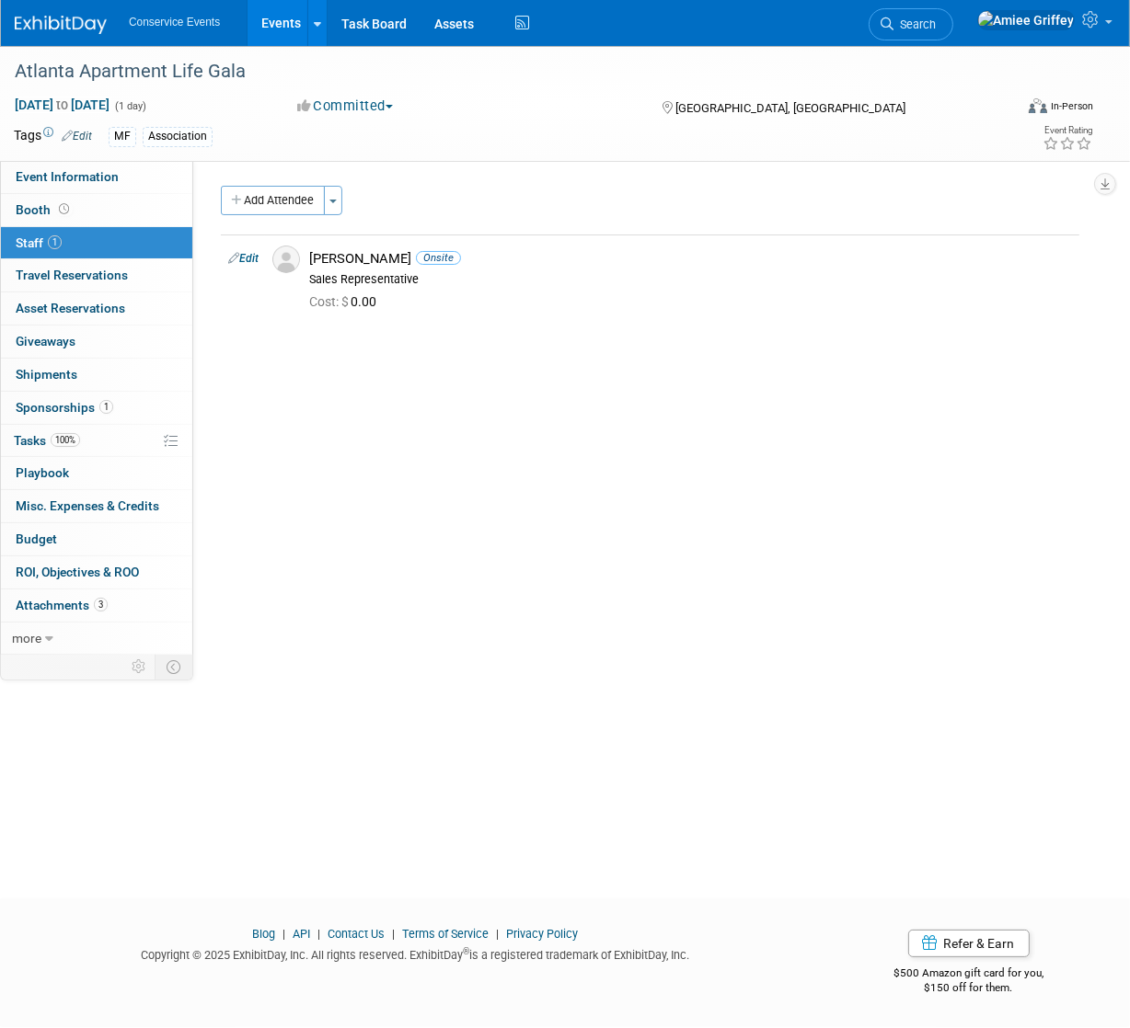
click at [280, 23] on link "Events" at bounding box center [280, 23] width 67 height 46
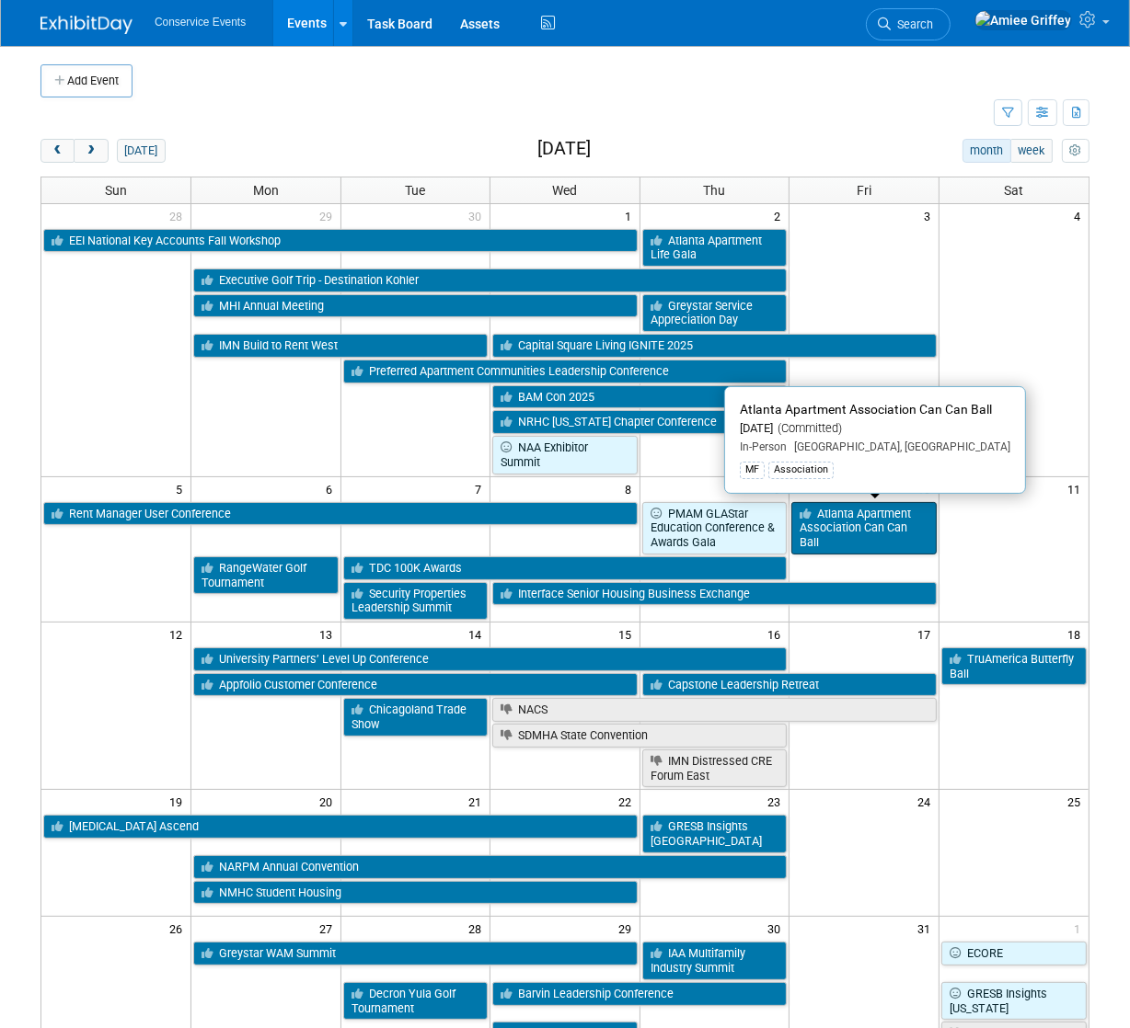
click at [839, 523] on link "Atlanta Apartment Association Can Can Ball" at bounding box center [863, 528] width 145 height 52
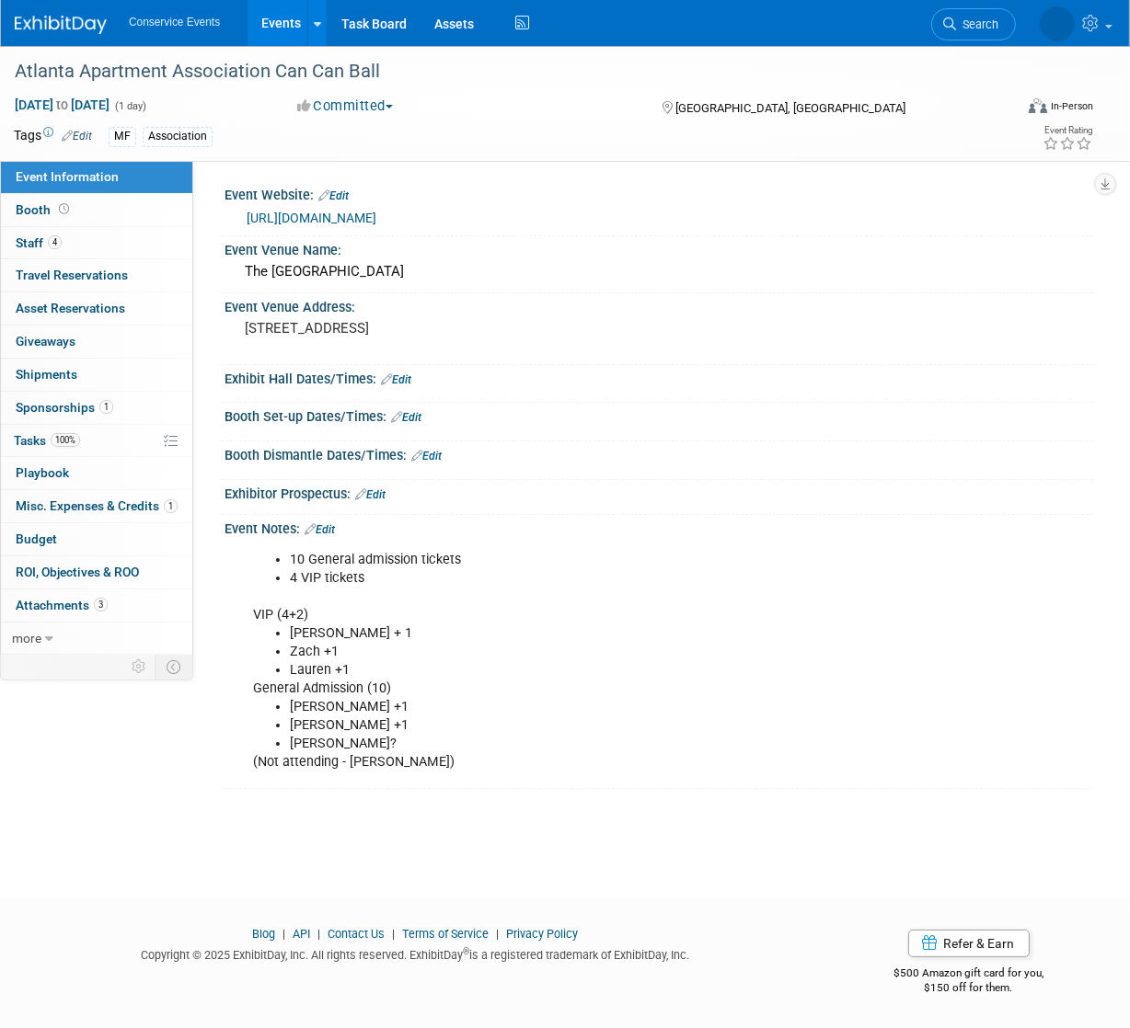
click at [281, 20] on link "Events" at bounding box center [280, 23] width 67 height 46
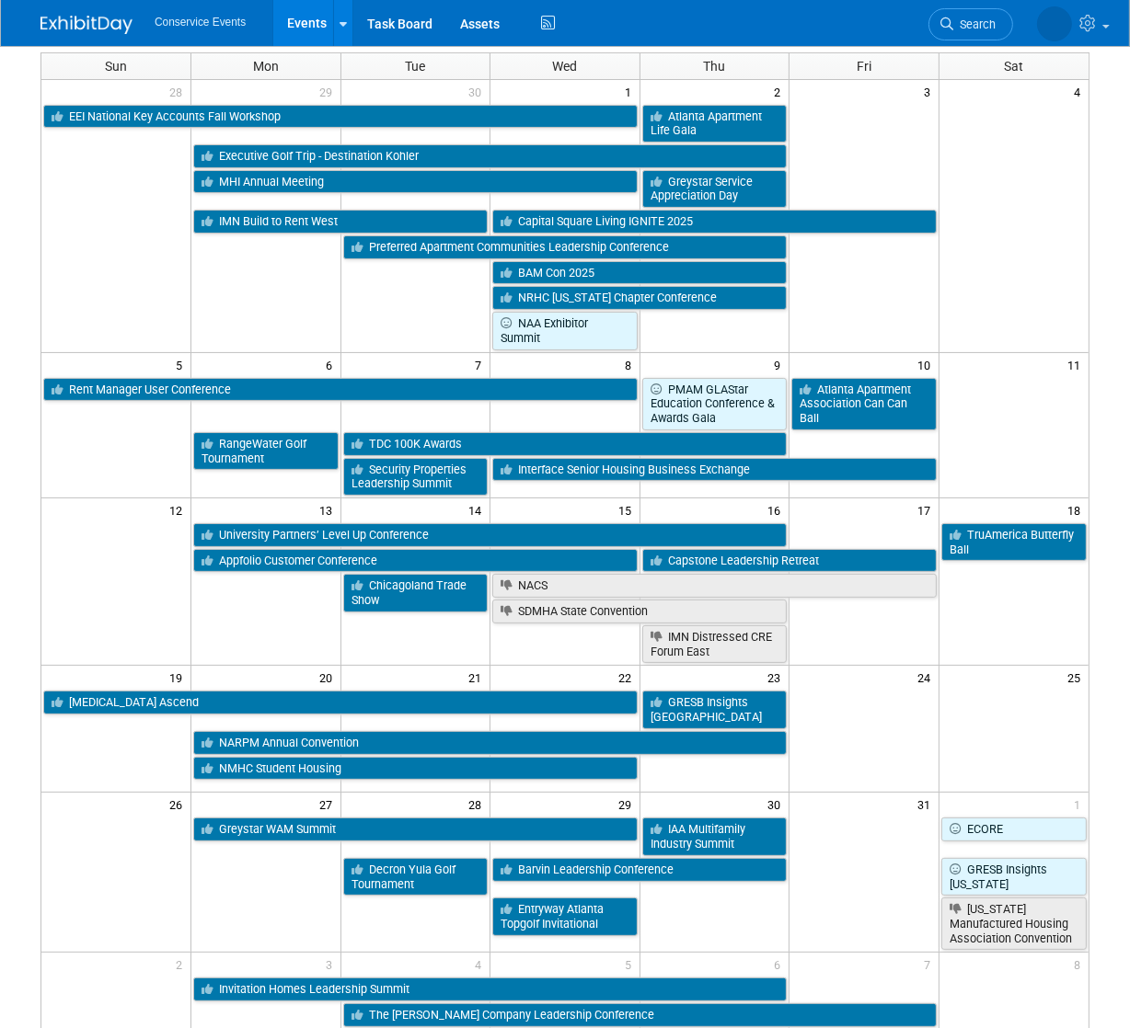
scroll to position [143, 0]
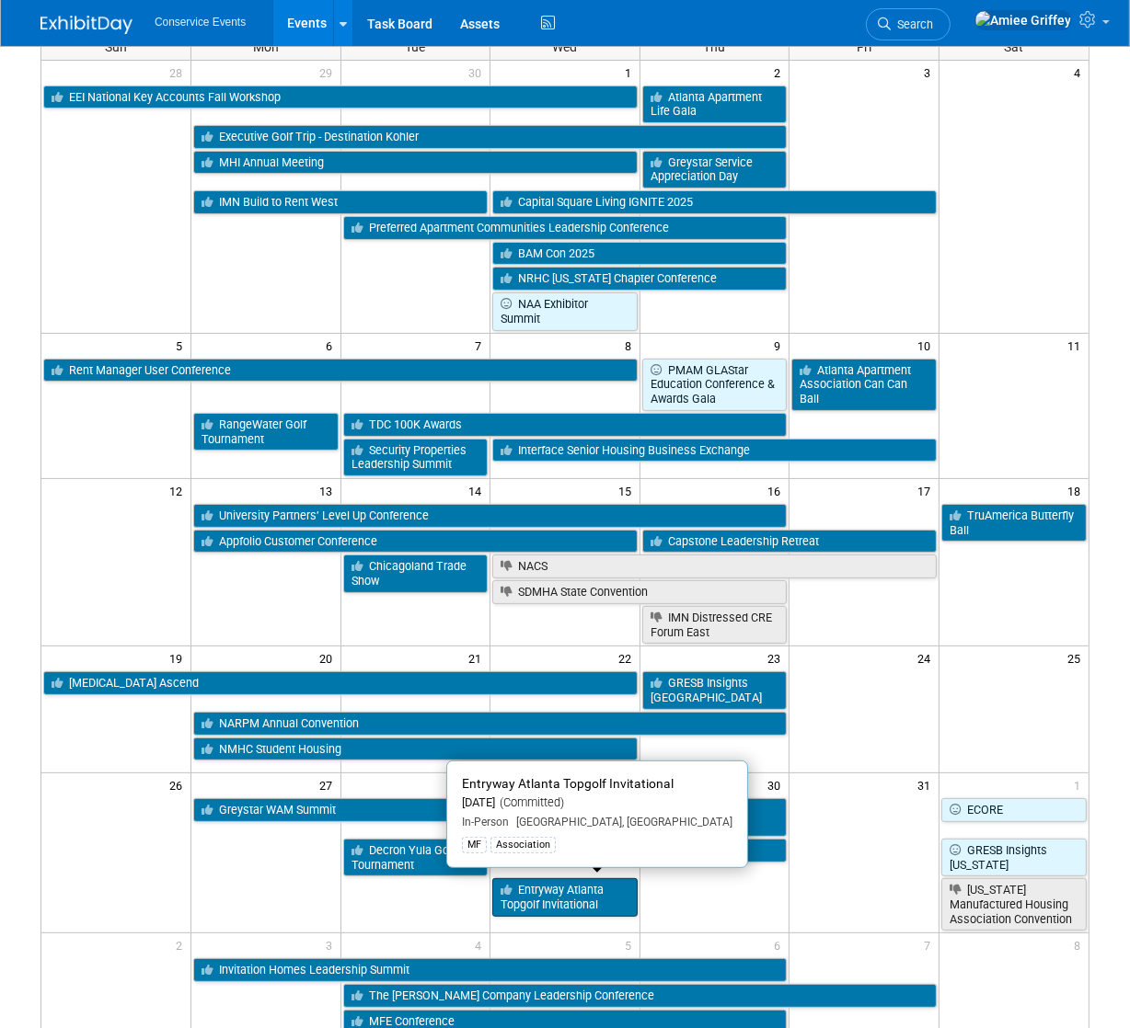
click at [564, 898] on link "Entryway Atlanta Topgolf Invitational" at bounding box center [564, 897] width 145 height 38
